Goal: Find specific page/section: Find specific page/section

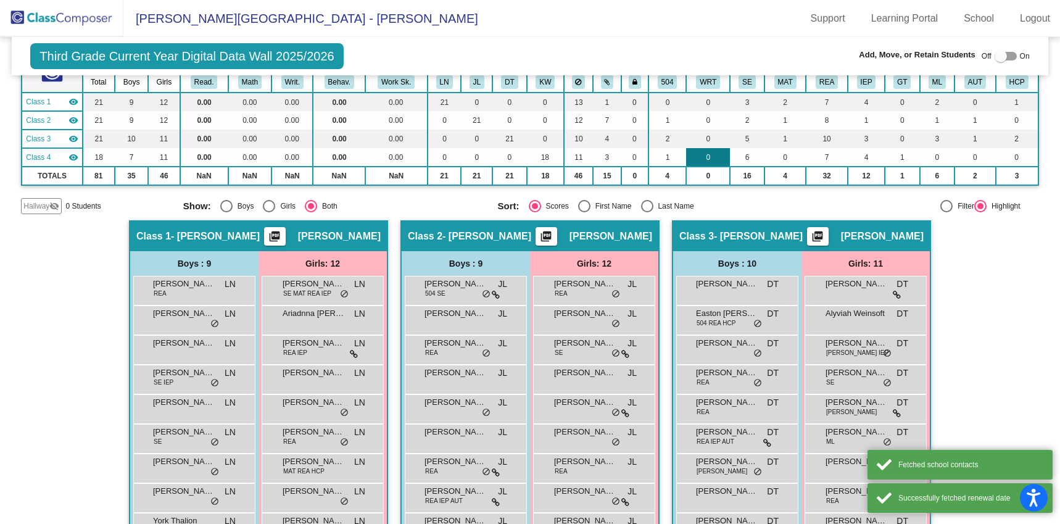
scroll to position [93, 0]
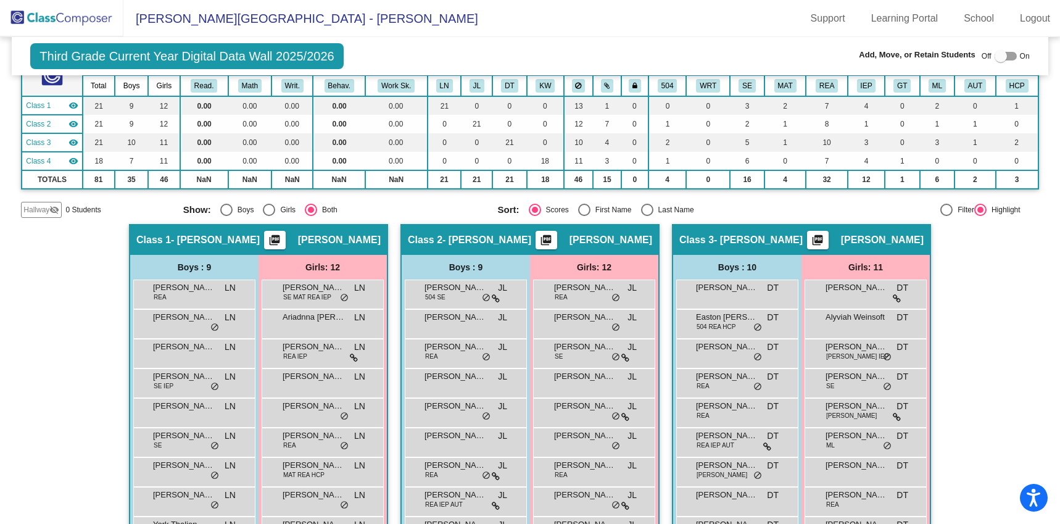
click at [84, 14] on img at bounding box center [61, 18] width 123 height 36
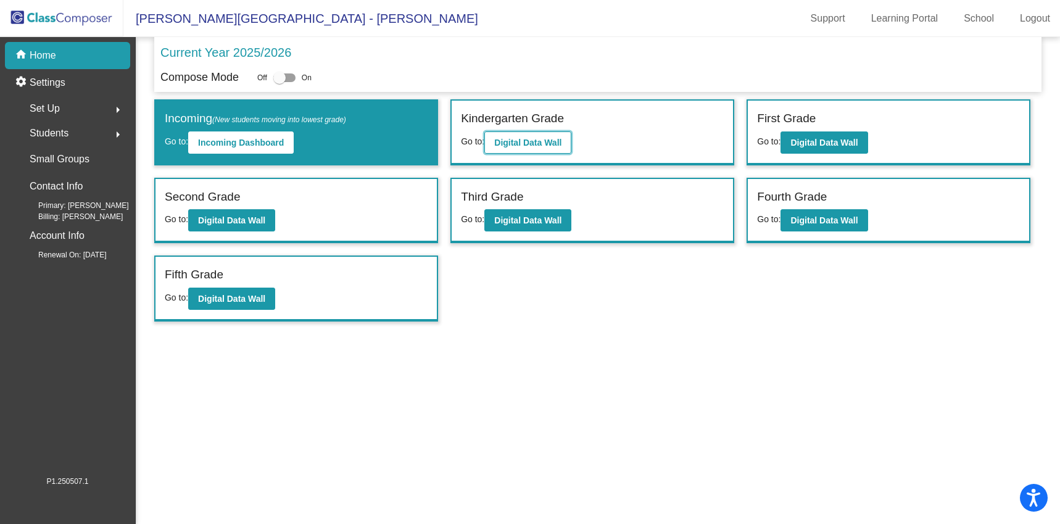
click at [532, 143] on b "Digital Data Wall" at bounding box center [527, 143] width 67 height 10
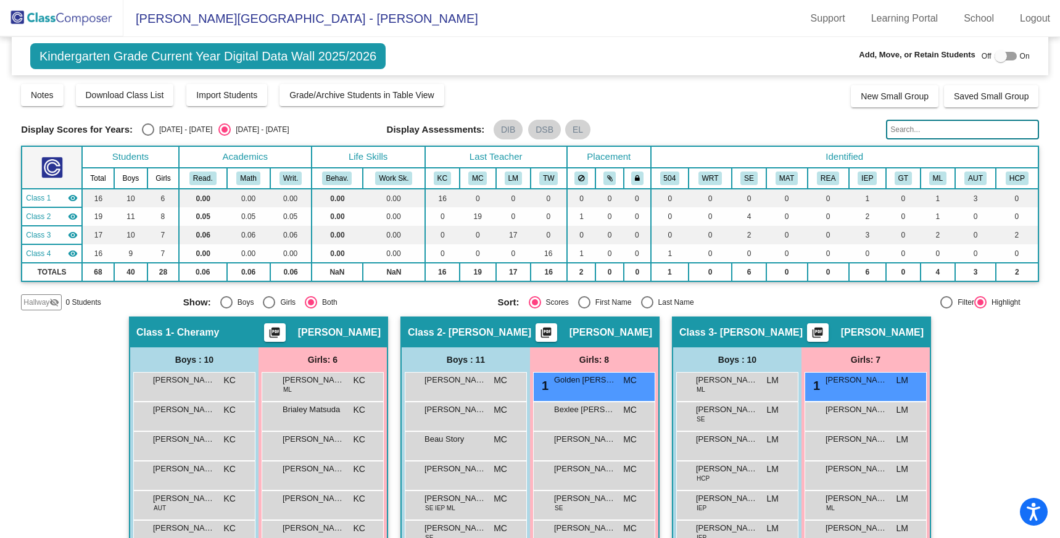
click at [48, 12] on img at bounding box center [61, 18] width 123 height 36
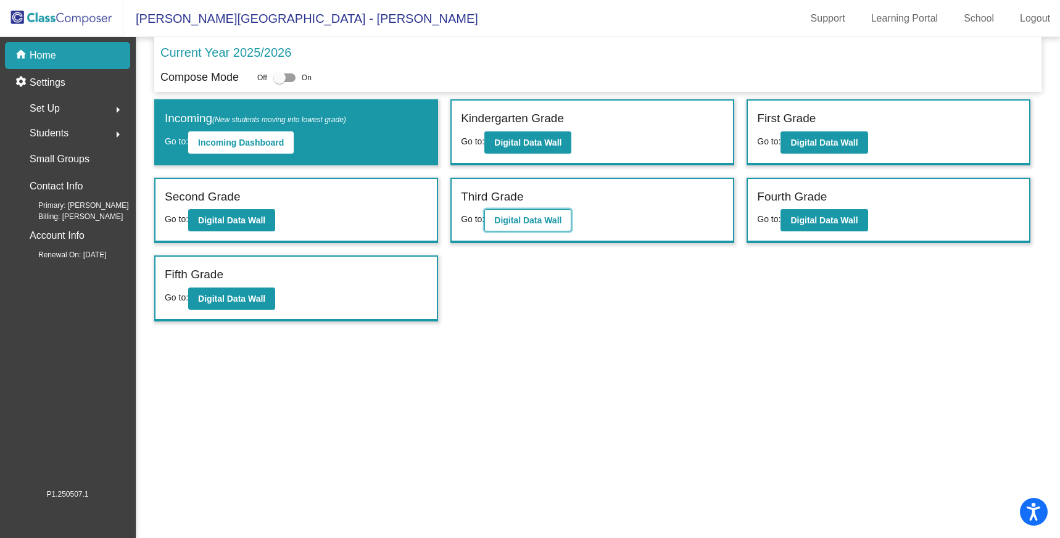
click at [540, 214] on button "Digital Data Wall" at bounding box center [528, 220] width 87 height 22
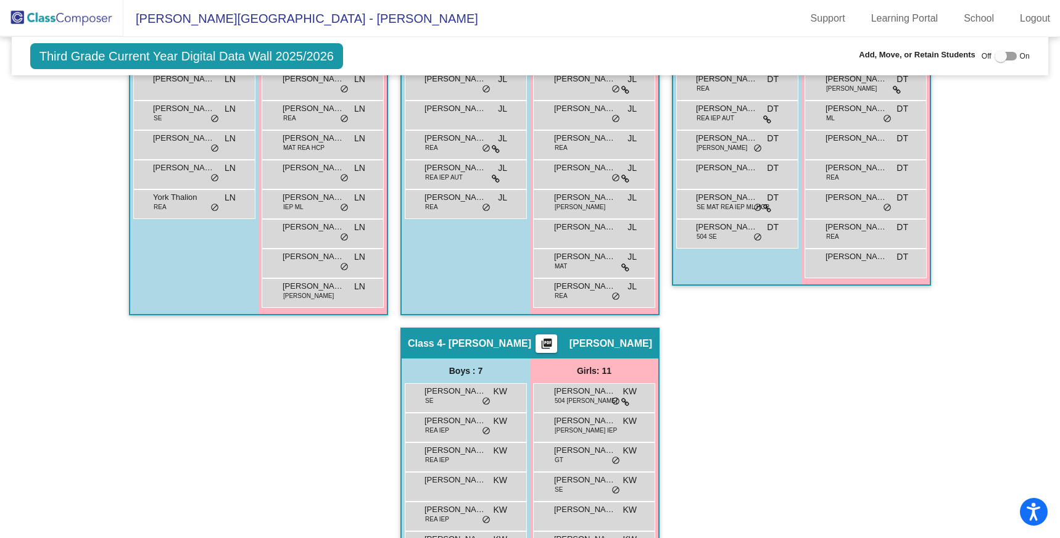
scroll to position [422, 0]
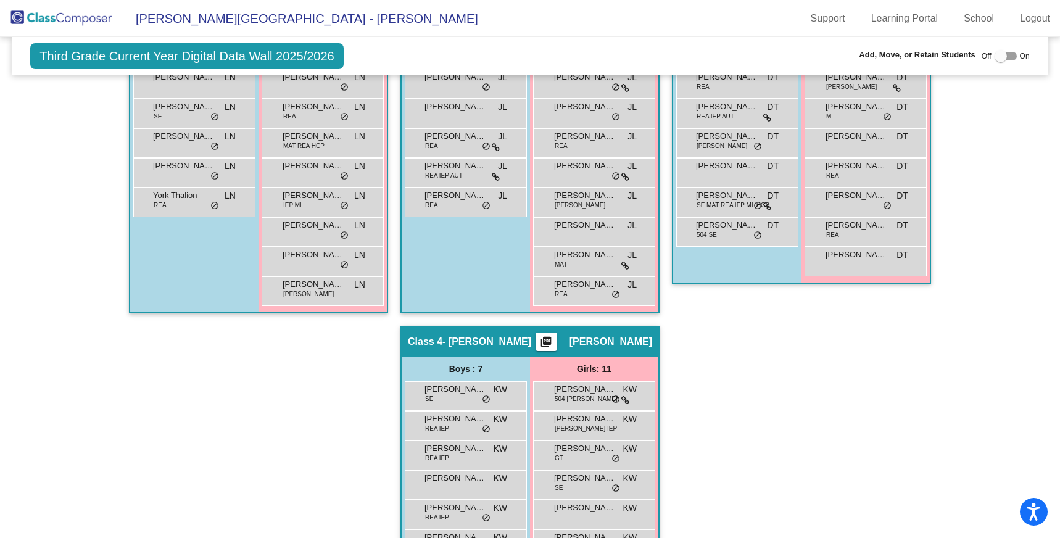
click at [90, 15] on img at bounding box center [61, 18] width 123 height 36
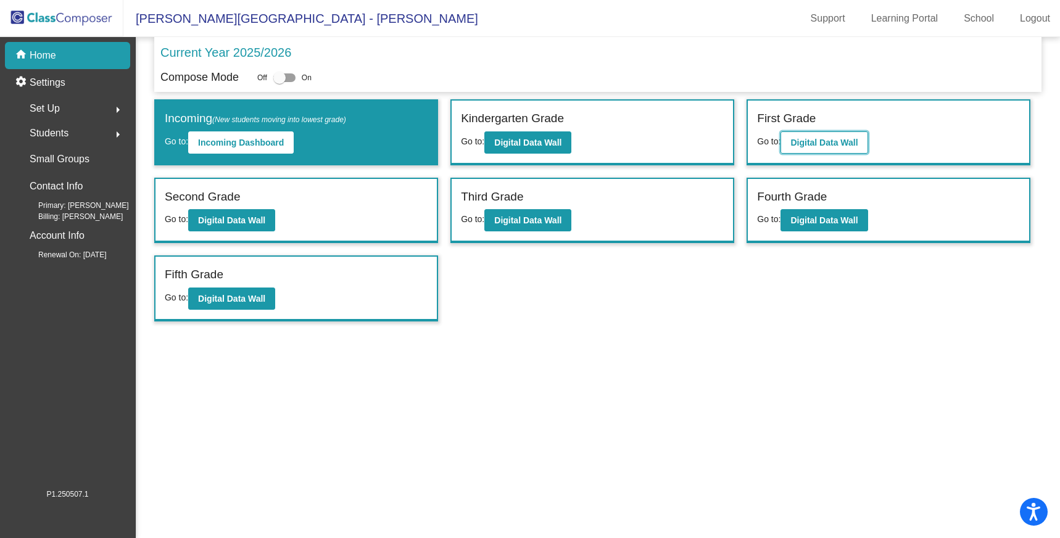
click at [846, 142] on b "Digital Data Wall" at bounding box center [824, 143] width 67 height 10
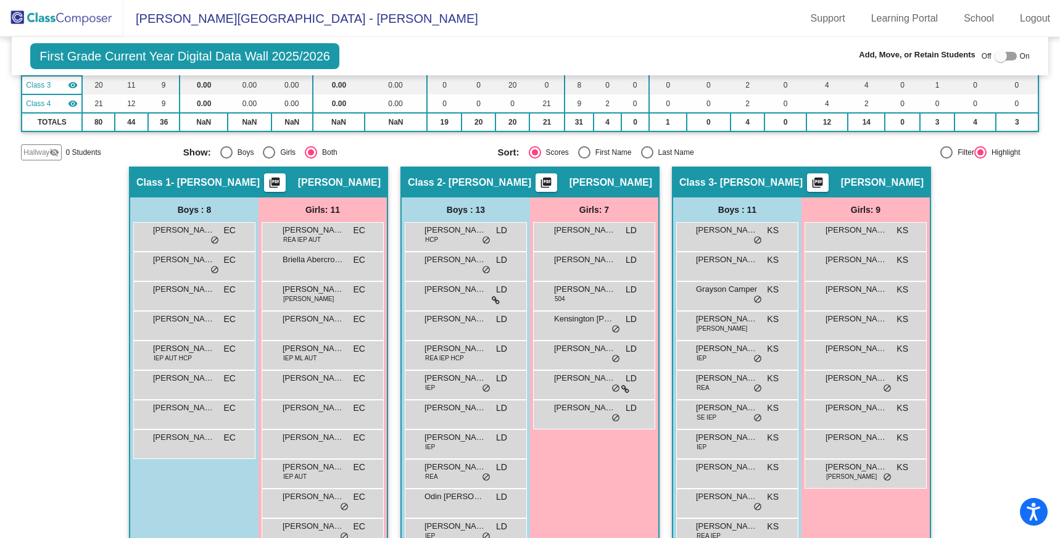
scroll to position [151, 0]
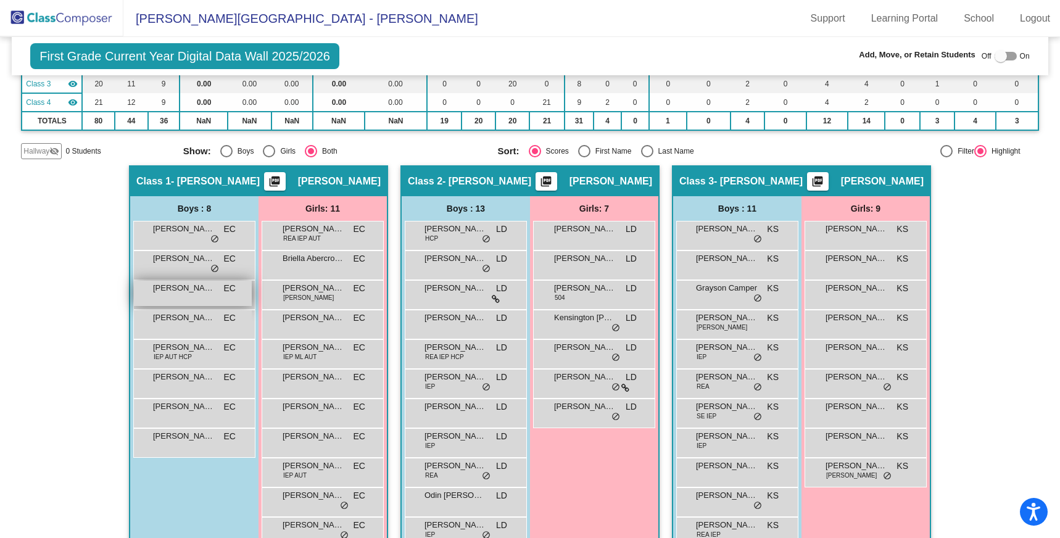
click at [190, 299] on div "[PERSON_NAME] lock do_not_disturb_alt" at bounding box center [193, 293] width 118 height 25
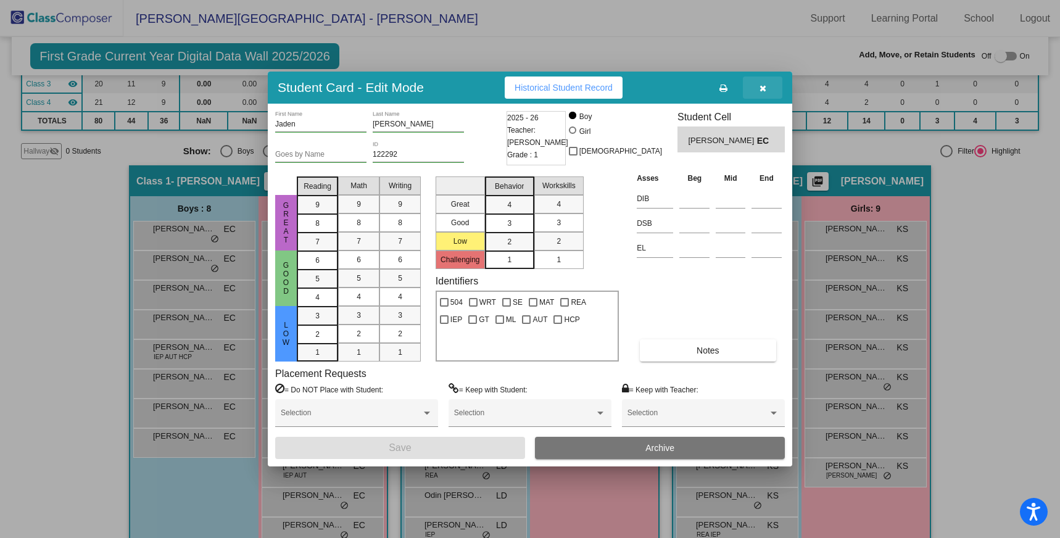
click at [767, 86] on button "button" at bounding box center [763, 88] width 40 height 22
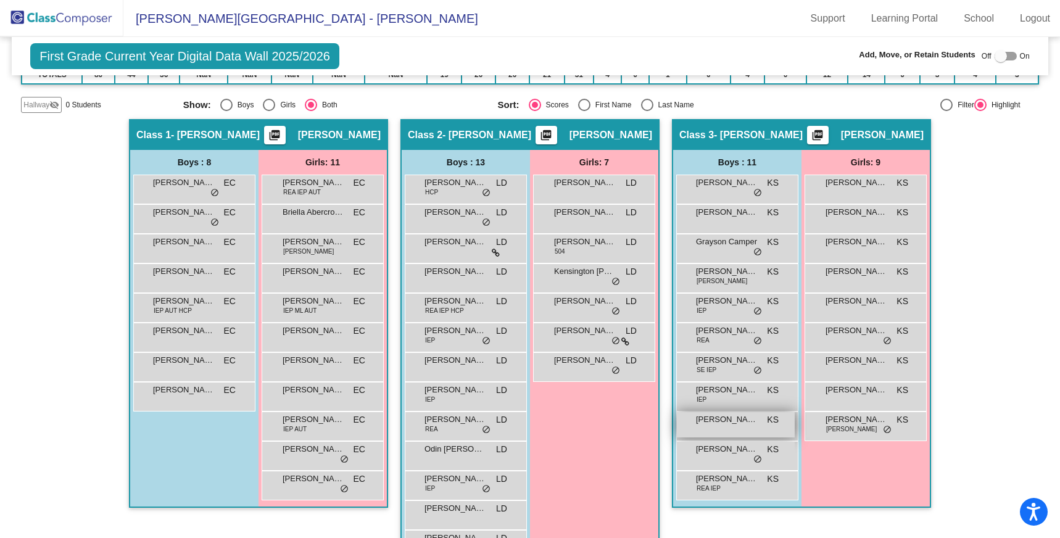
scroll to position [198, 0]
